Goal: Check status: Check status

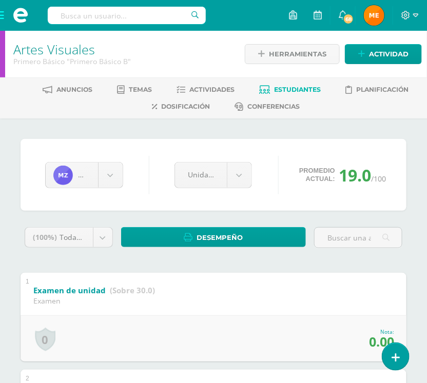
click at [1, 11] on span at bounding box center [20, 15] width 41 height 31
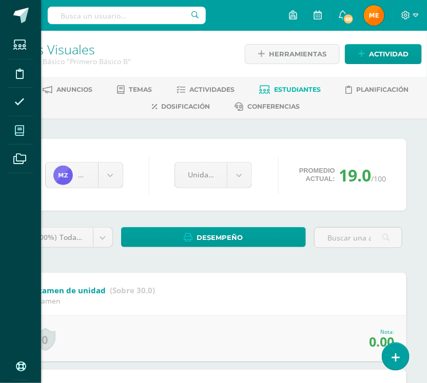
click at [24, 129] on span at bounding box center [19, 130] width 23 height 23
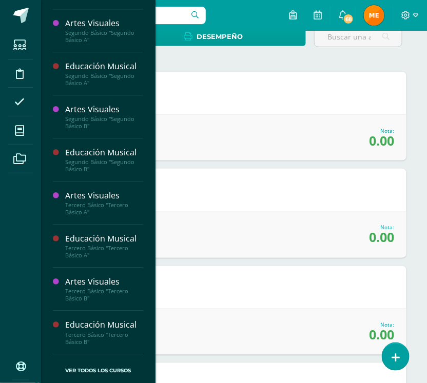
scroll to position [202, 0]
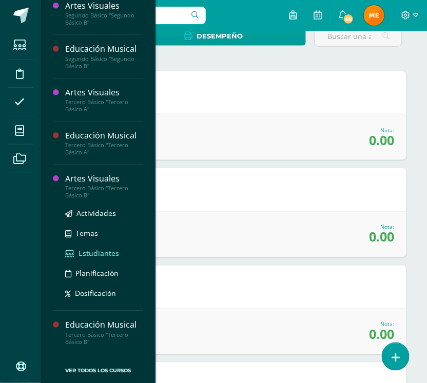
click at [87, 251] on span "Estudiantes" at bounding box center [98, 253] width 41 height 10
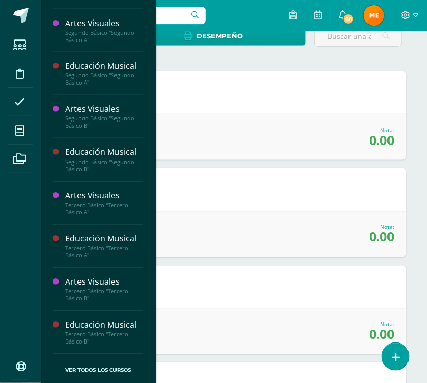
scroll to position [385, 0]
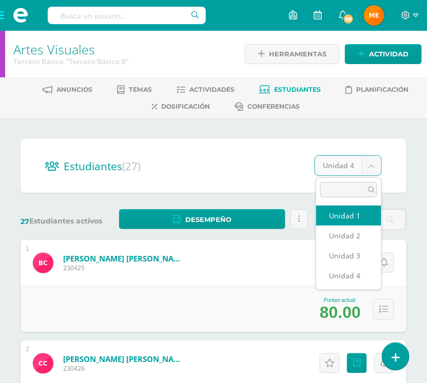
select select "/dashboard/teacher/section/2040/students/?unit=91716"
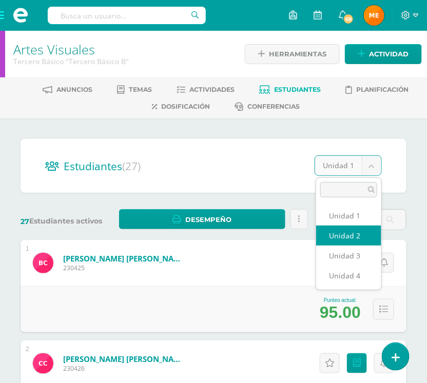
select select "/dashboard/teacher/section/2040/students/?unit=91719"
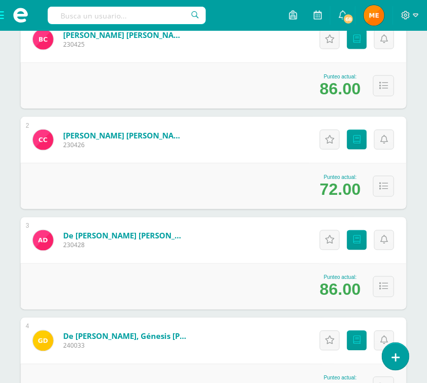
scroll to position [224, 0]
